Goal: Entertainment & Leisure: Consume media (video, audio)

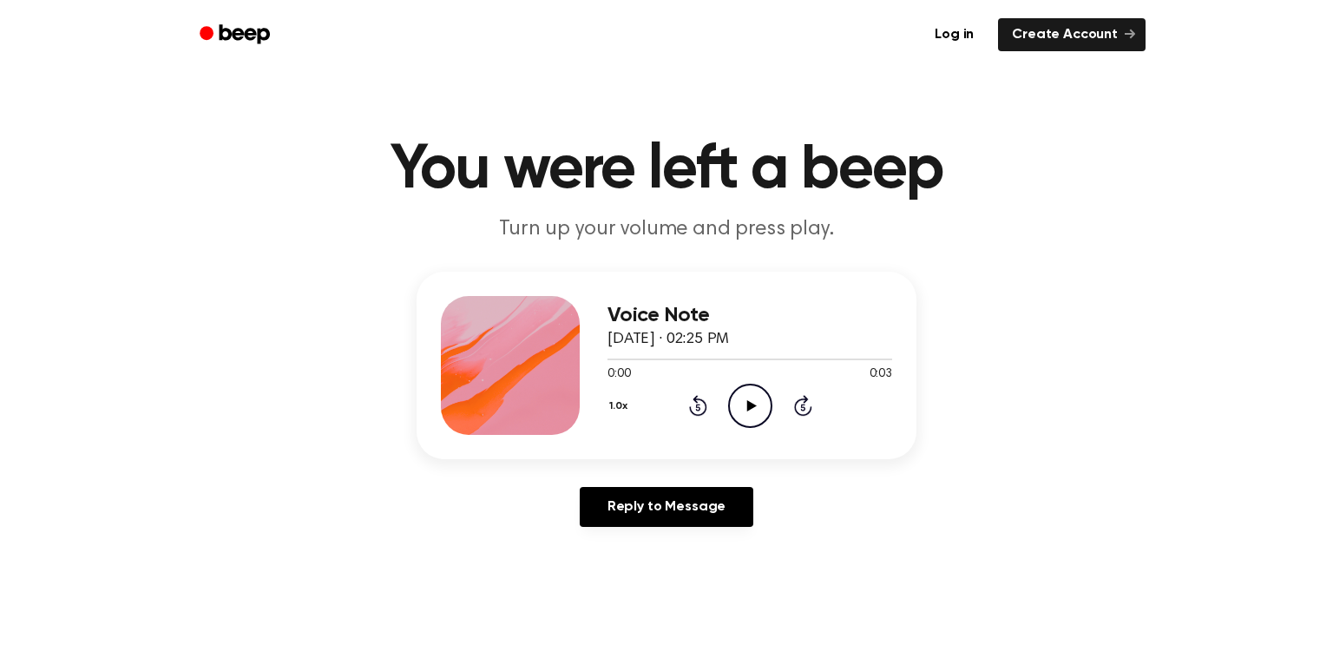
click at [739, 401] on icon "Play Audio" at bounding box center [750, 406] width 44 height 44
click at [736, 415] on icon "Play Audio" at bounding box center [750, 406] width 44 height 44
click at [741, 390] on icon "Play Audio" at bounding box center [750, 406] width 44 height 44
click at [743, 412] on icon "Play Audio" at bounding box center [750, 406] width 44 height 44
click at [741, 391] on icon "Play Audio" at bounding box center [750, 406] width 44 height 44
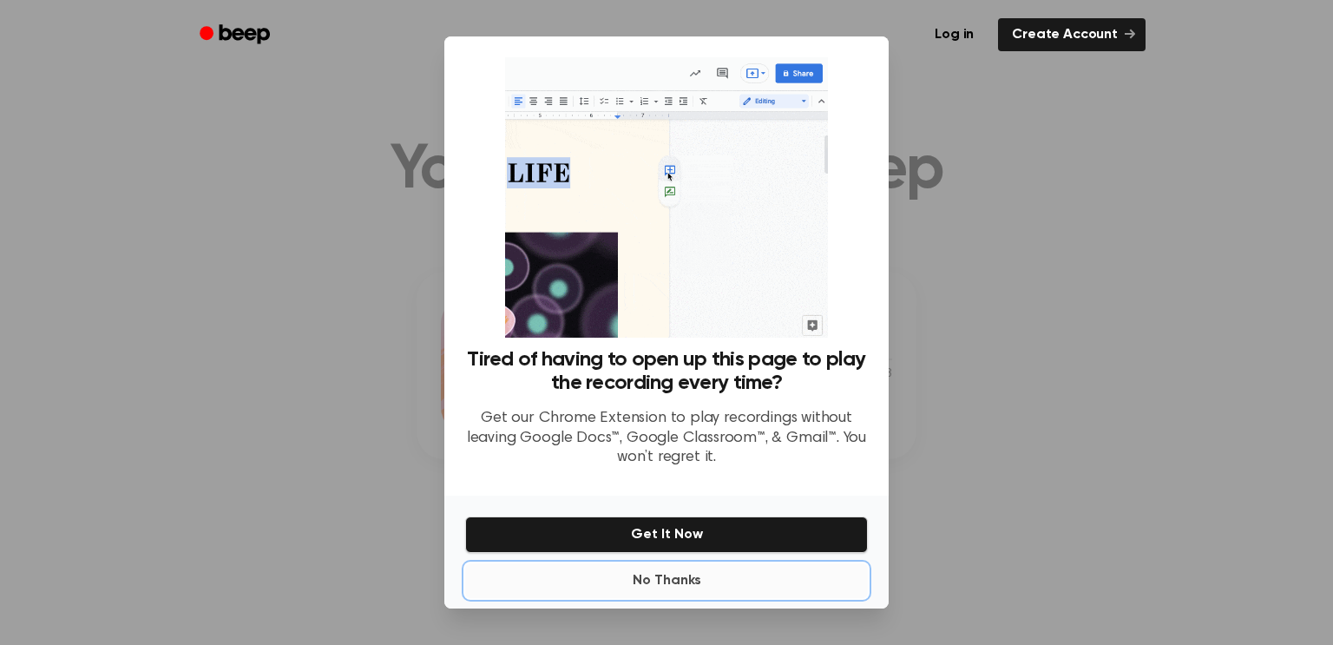
click at [794, 579] on button "No Thanks" at bounding box center [666, 580] width 403 height 35
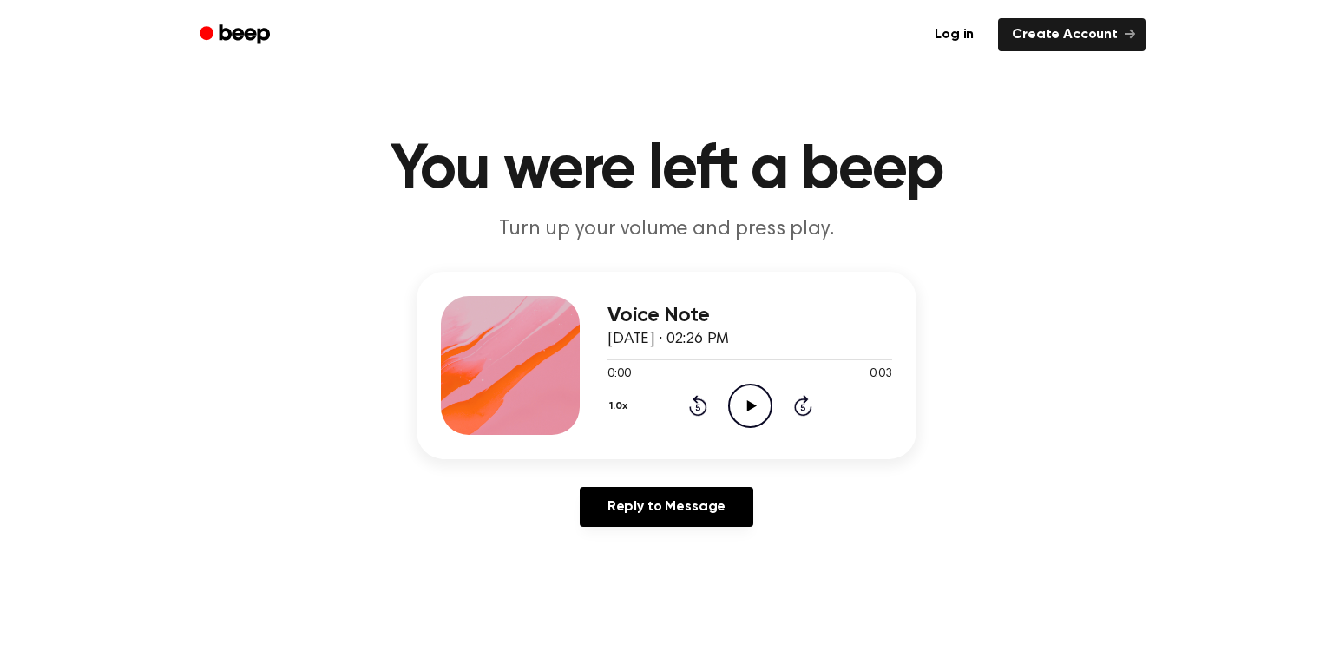
click at [760, 390] on icon "Play Audio" at bounding box center [750, 406] width 44 height 44
click at [742, 403] on icon "Play Audio" at bounding box center [750, 406] width 44 height 44
click at [760, 393] on icon "Play Audio" at bounding box center [750, 406] width 44 height 44
click at [737, 408] on icon "Play Audio" at bounding box center [750, 406] width 44 height 44
click at [737, 408] on icon "Pause Audio" at bounding box center [750, 406] width 44 height 44
